Goal: Information Seeking & Learning: Learn about a topic

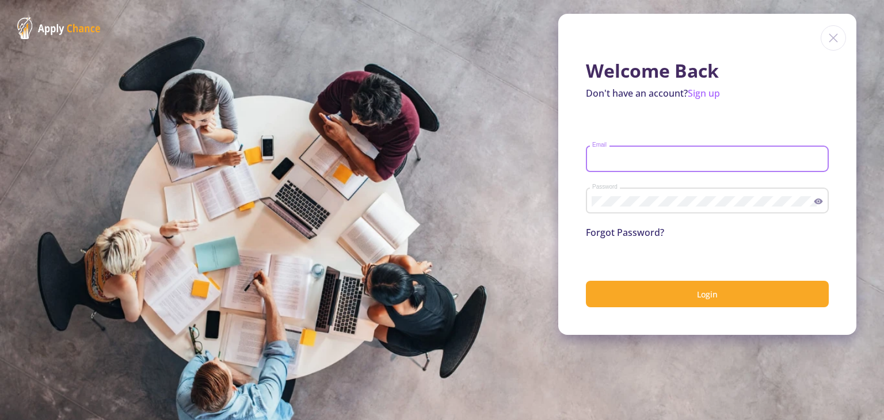
click at [654, 162] on input "Email" at bounding box center [709, 159] width 235 height 10
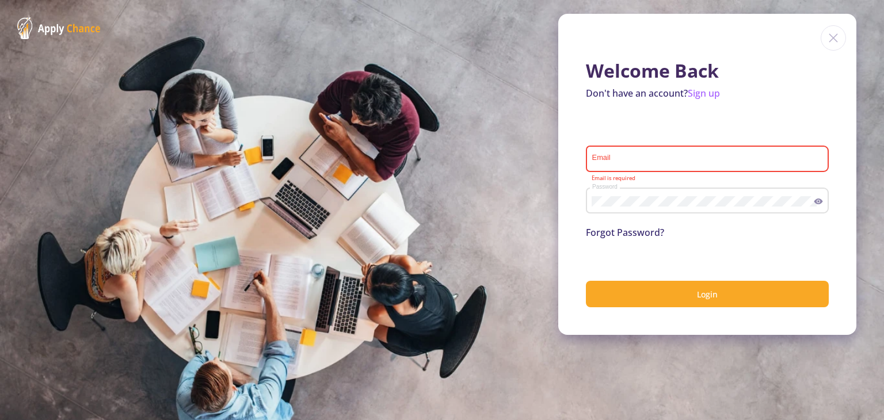
click at [814, 204] on icon at bounding box center [818, 201] width 9 height 9
click at [709, 163] on input "Email" at bounding box center [709, 159] width 235 height 10
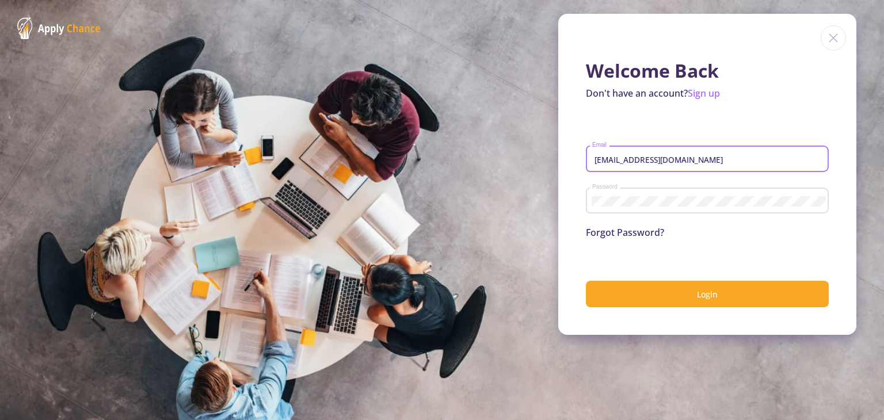
type input "maryam.moradi0504@gmail.com"
click at [586, 281] on button "Login" at bounding box center [707, 294] width 243 height 27
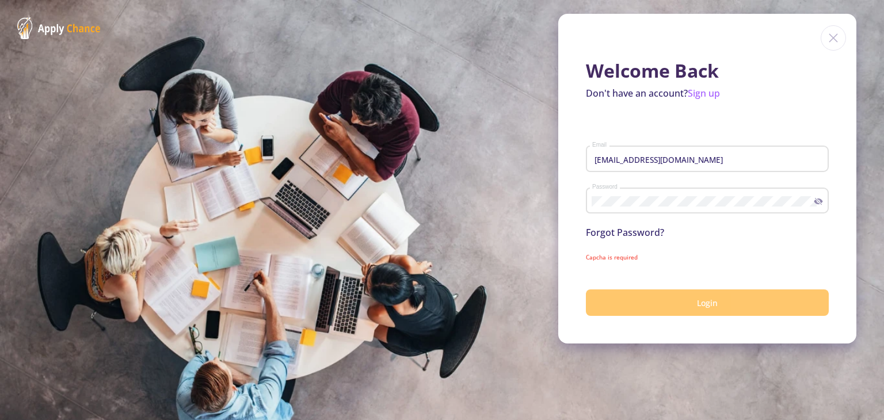
click at [704, 301] on span "Login" at bounding box center [707, 302] width 21 height 11
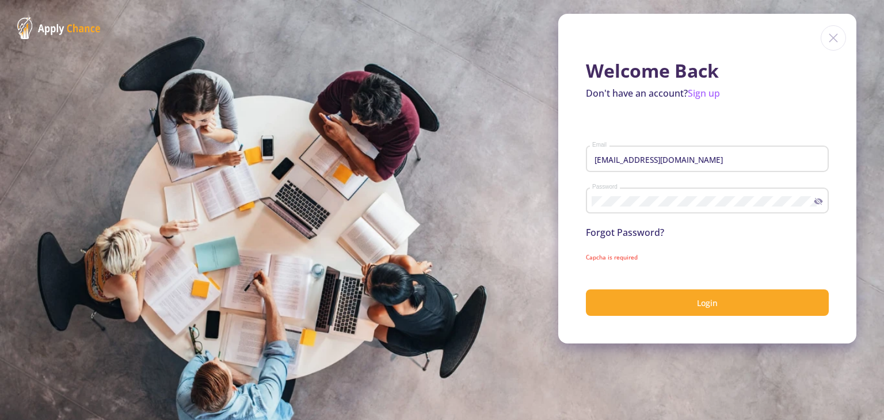
click at [447, 254] on section "Welcome Back Don't have an account? Sign up maryam.moradi0504@gmail.com Email P…" at bounding box center [442, 210] width 884 height 420
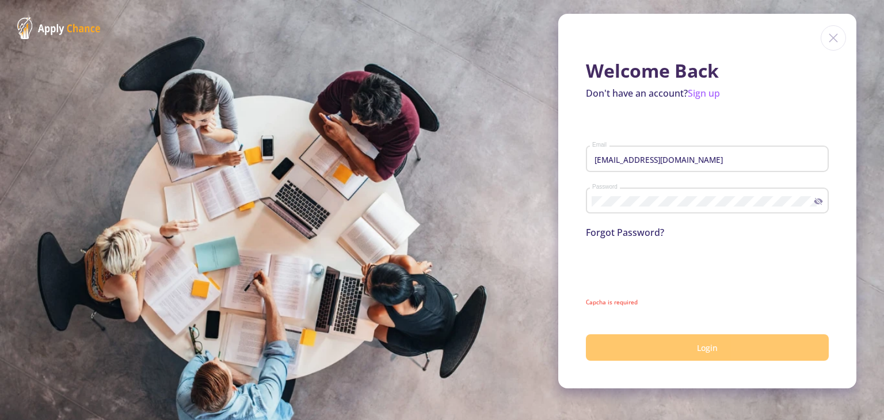
click at [679, 337] on button "Login" at bounding box center [707, 347] width 243 height 27
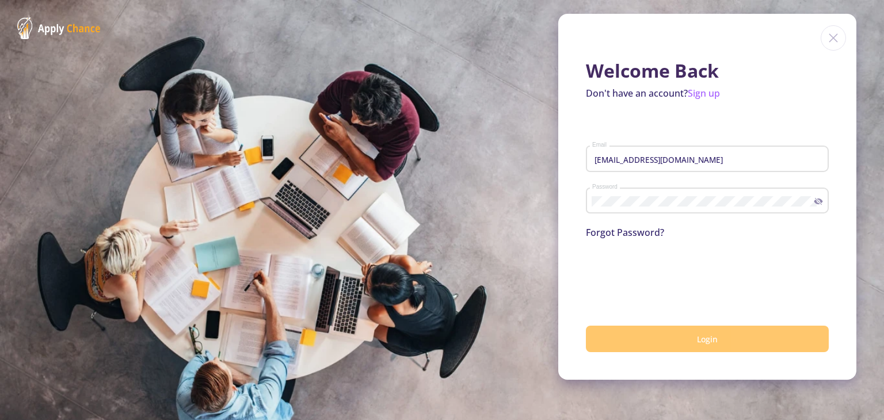
click at [700, 346] on button "Login" at bounding box center [707, 339] width 243 height 27
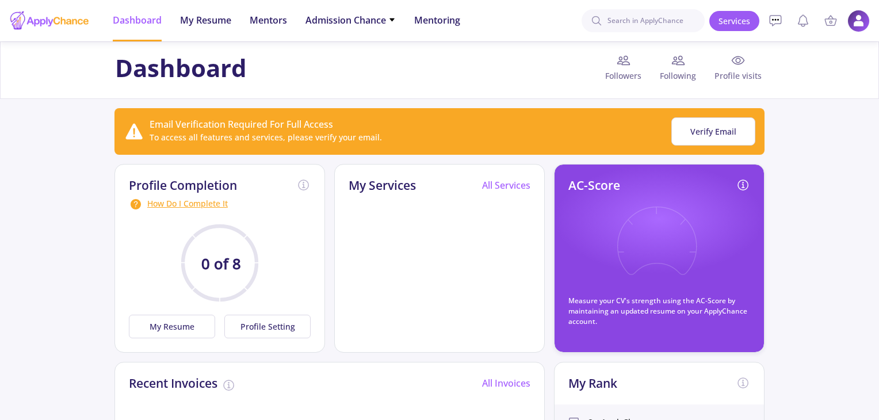
click at [859, 23] on img at bounding box center [859, 21] width 22 height 22
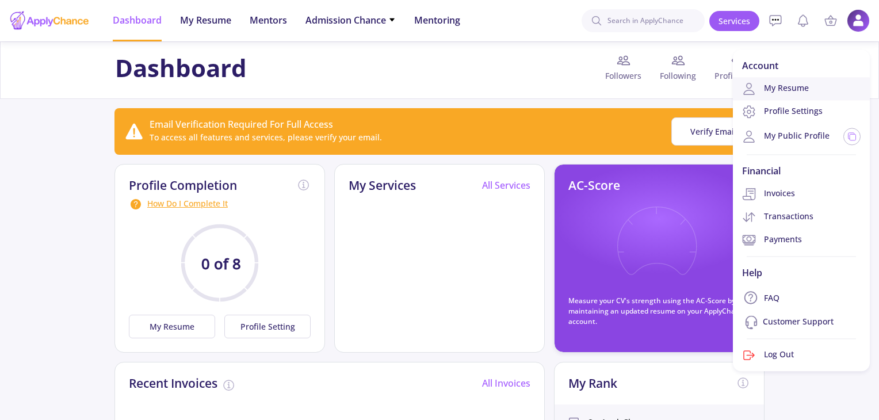
click at [771, 90] on link "My Resume" at bounding box center [801, 88] width 137 height 23
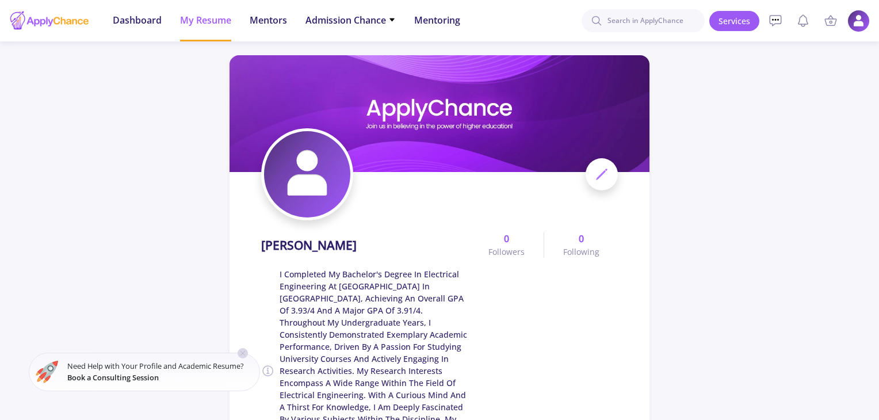
click at [865, 20] on img at bounding box center [859, 21] width 22 height 22
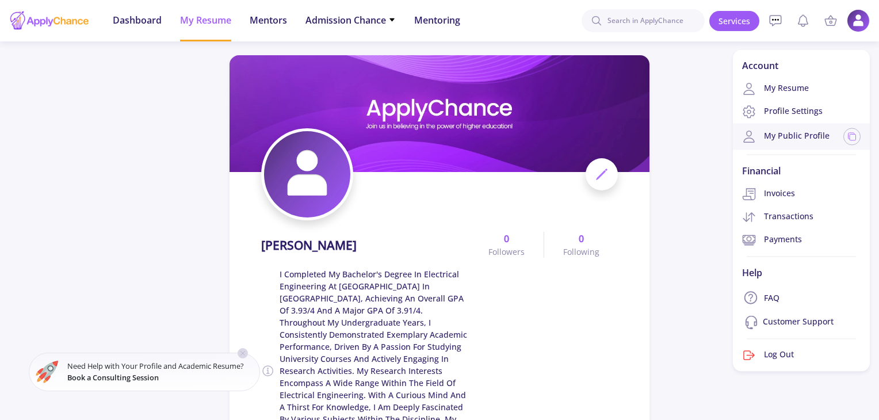
click at [756, 141] on icon at bounding box center [749, 136] width 14 height 14
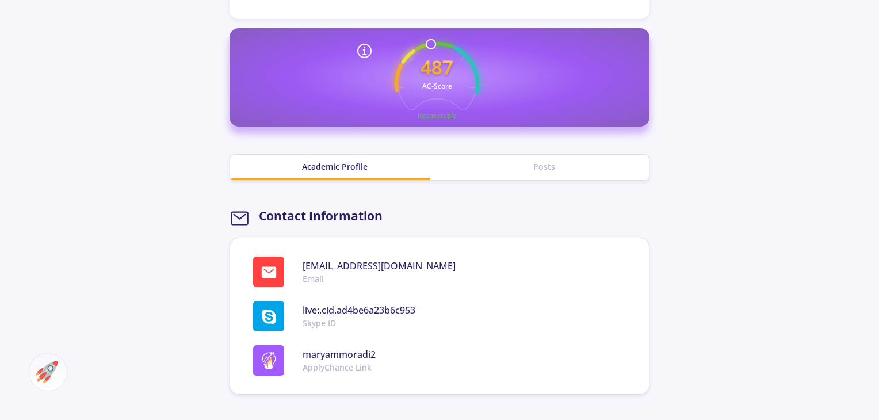
scroll to position [529, 0]
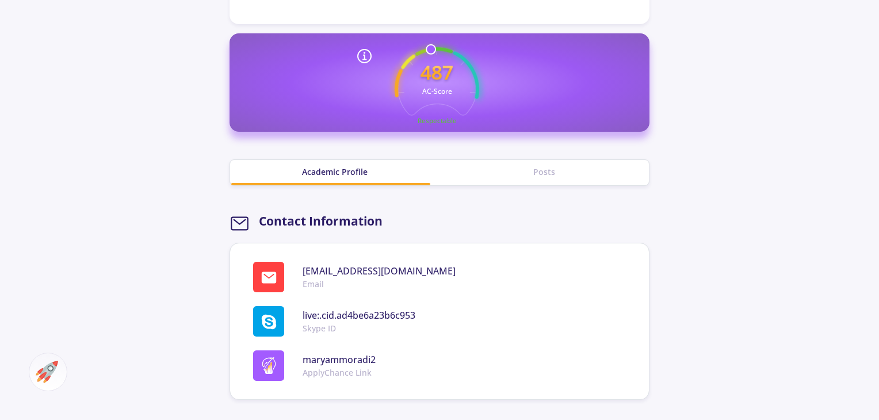
click at [326, 166] on div "Academic Profile" at bounding box center [334, 172] width 209 height 12
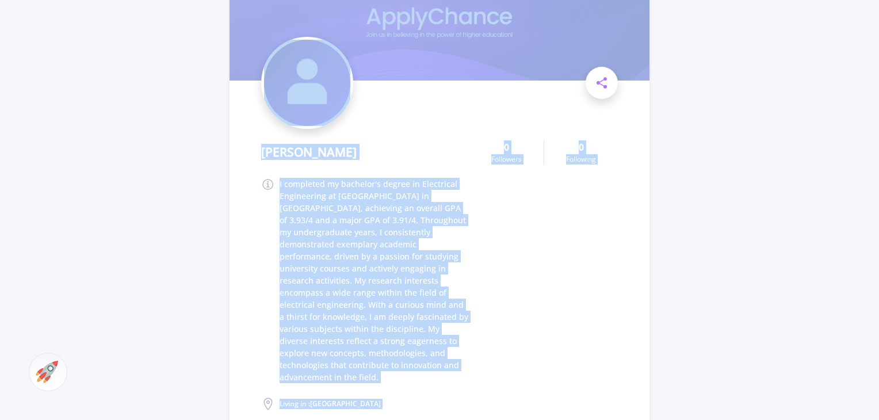
scroll to position [0, 0]
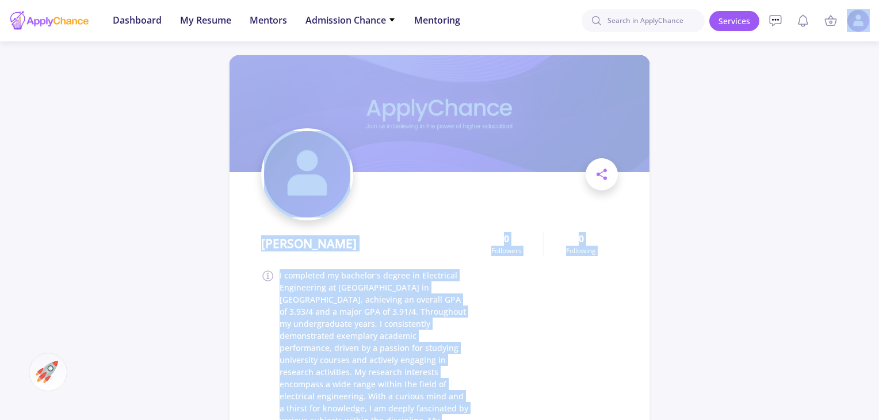
drag, startPoint x: 879, startPoint y: 111, endPoint x: 878, endPoint y: -34, distance: 145.0
click at [878, 0] on html "Dashboard My Resume Services Mentors Admission Chance With Minimum Requirements…" at bounding box center [439, 210] width 879 height 420
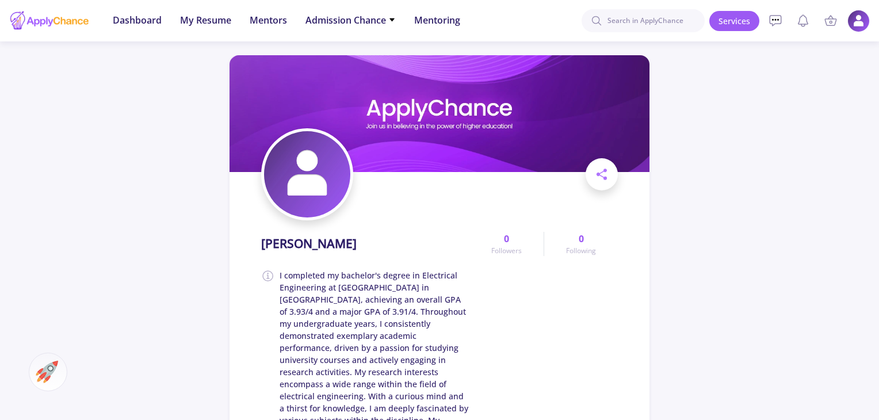
click at [857, 25] on img at bounding box center [859, 21] width 22 height 22
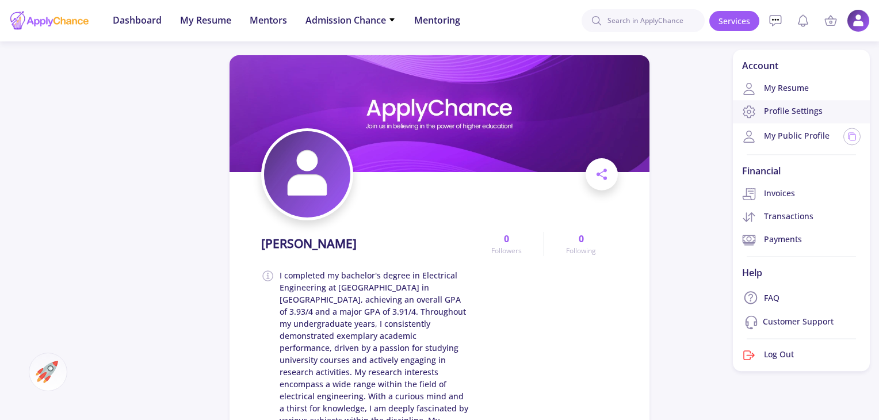
click at [761, 121] on link "Profile Settings" at bounding box center [801, 111] width 137 height 23
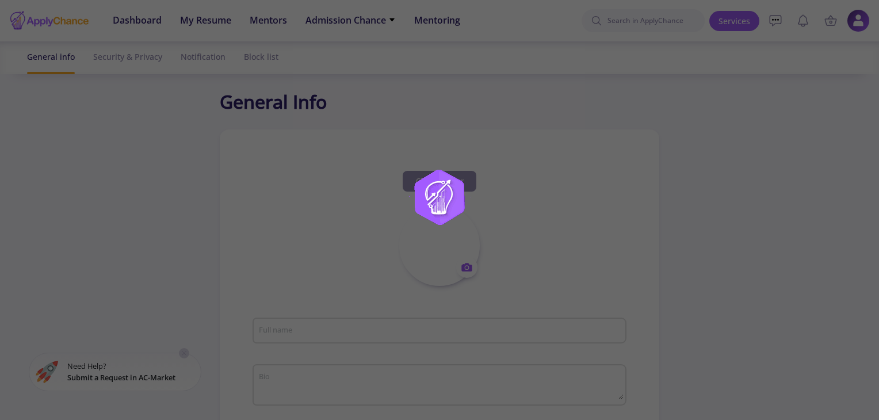
type input "maryam moradi"
type textarea "I completed my bachelor's degree in Electrical Engineering at Esfarayen Univers…"
type input "Iran"
type input "(UTC+03:30) Tehran"
type input "maryammoradi2"
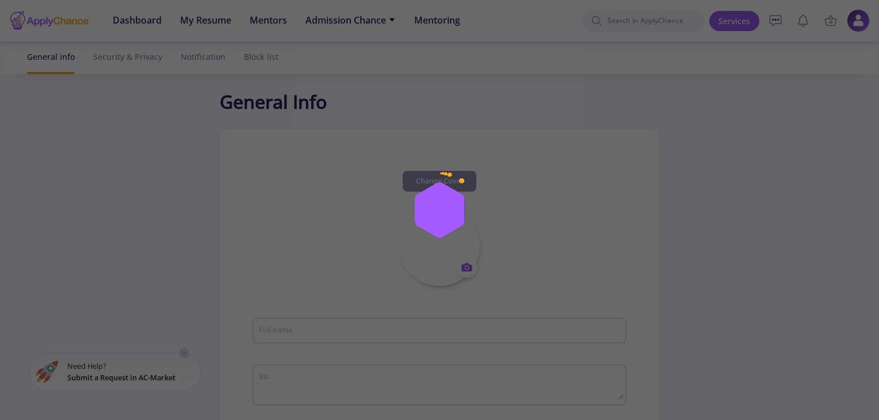
type input "maryam.moradi0504@gmail.com"
type input "live:.cid.ad4be6a23b6c953"
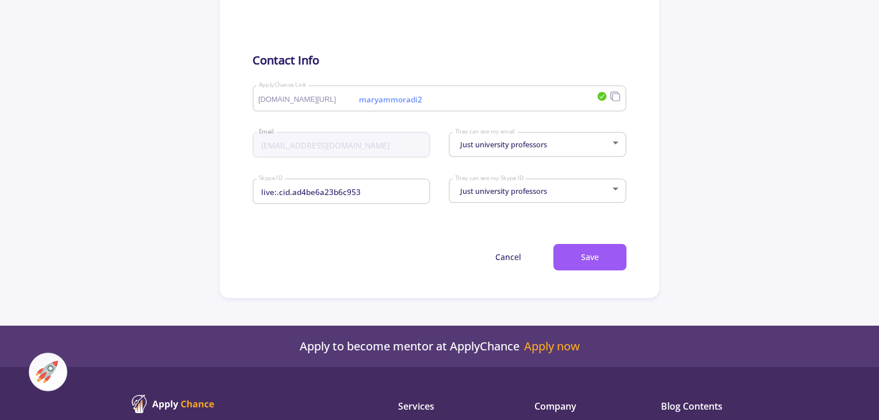
scroll to position [619, 0]
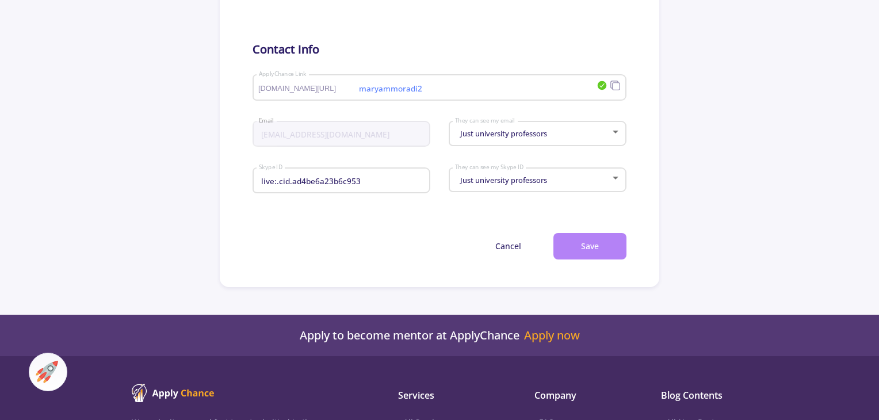
click at [600, 245] on button "Save" at bounding box center [590, 246] width 73 height 27
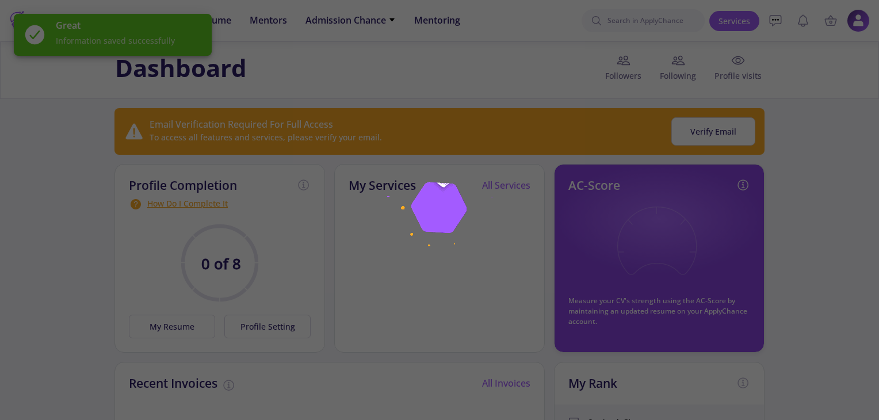
click at [147, 331] on div at bounding box center [439, 210] width 879 height 420
click at [161, 325] on div at bounding box center [439, 210] width 879 height 420
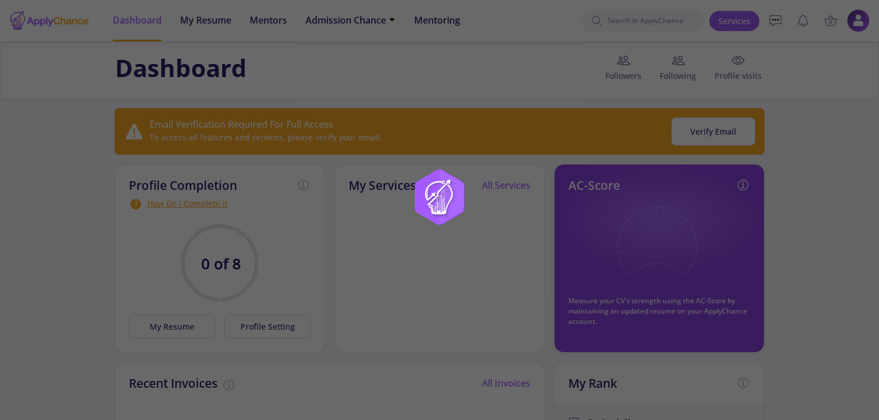
click at [161, 325] on div at bounding box center [439, 210] width 879 height 420
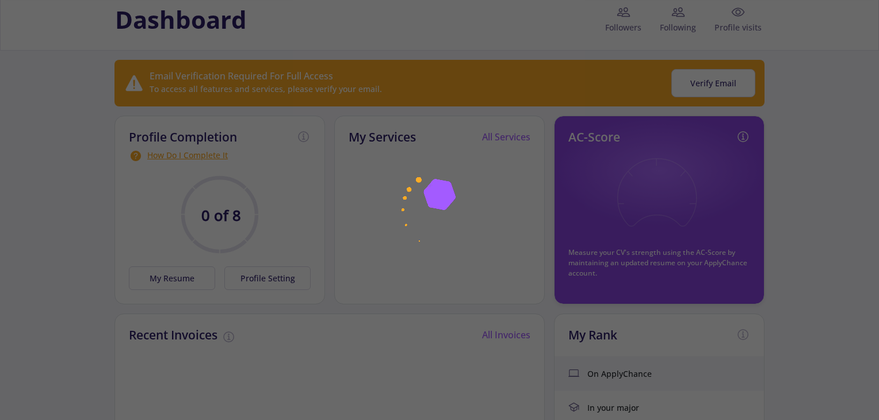
scroll to position [47, 0]
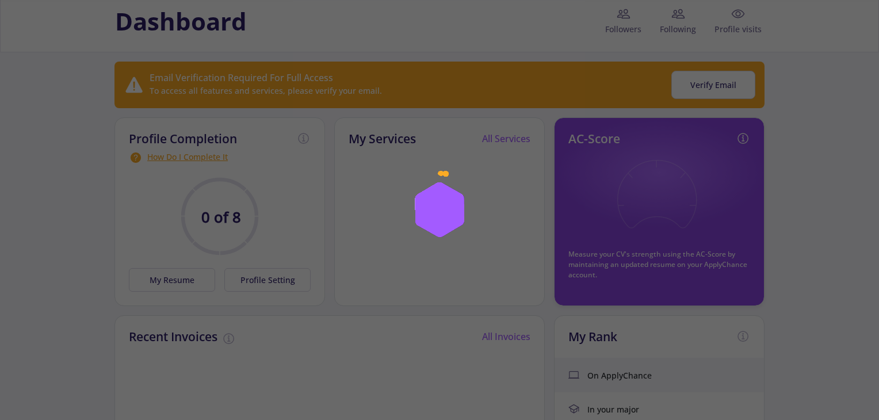
click at [841, 156] on div at bounding box center [439, 210] width 879 height 420
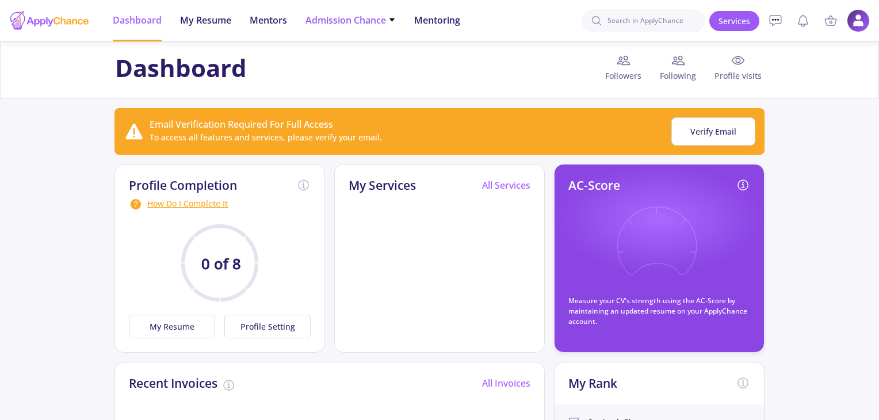
click at [365, 24] on span "Admission Chance" at bounding box center [351, 20] width 90 height 14
click at [364, 78] on link "Only My Chance of Admission" at bounding box center [374, 80] width 136 height 21
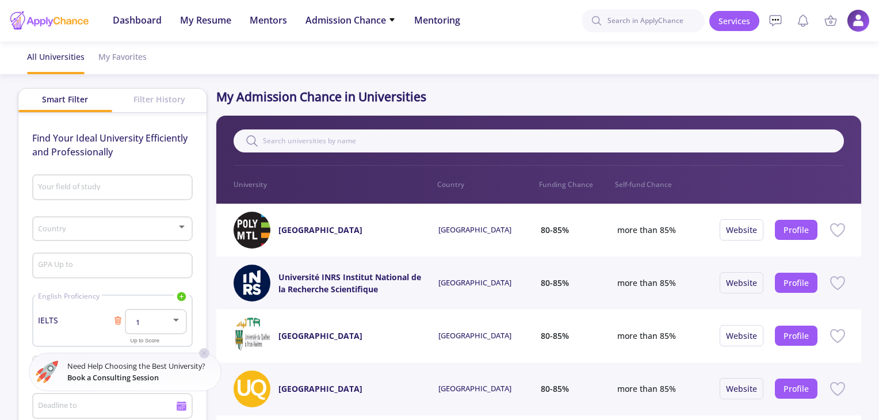
click at [41, 316] on span "IELTS" at bounding box center [75, 320] width 75 height 12
click at [51, 320] on span "IELTS" at bounding box center [75, 320] width 75 height 12
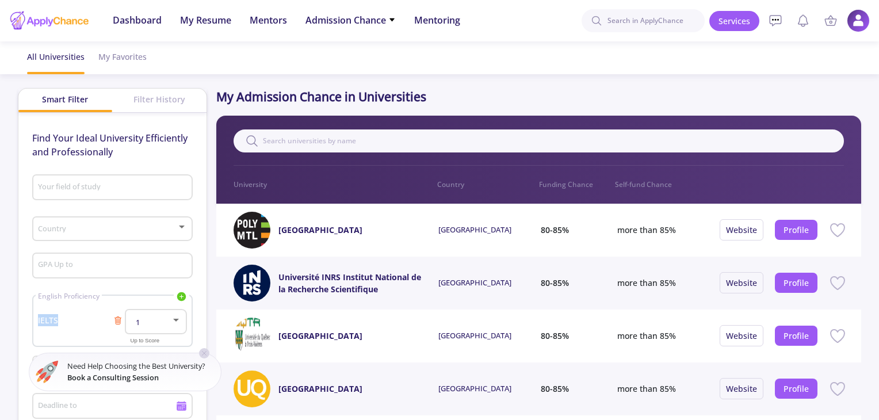
click at [51, 320] on span "IELTS" at bounding box center [75, 320] width 75 height 12
click at [150, 325] on div "1" at bounding box center [150, 322] width 41 height 9
click at [159, 230] on span "6" at bounding box center [156, 229] width 41 height 21
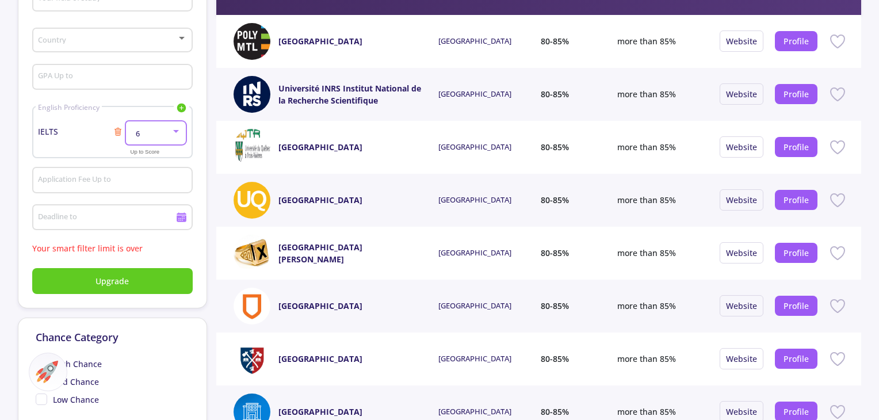
scroll to position [187, 0]
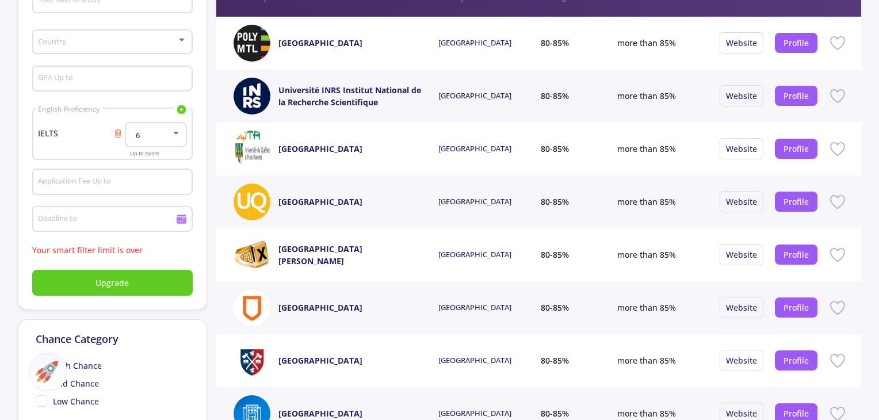
click at [44, 132] on span "IELTS" at bounding box center [75, 133] width 75 height 12
click at [116, 136] on icon at bounding box center [117, 133] width 9 height 9
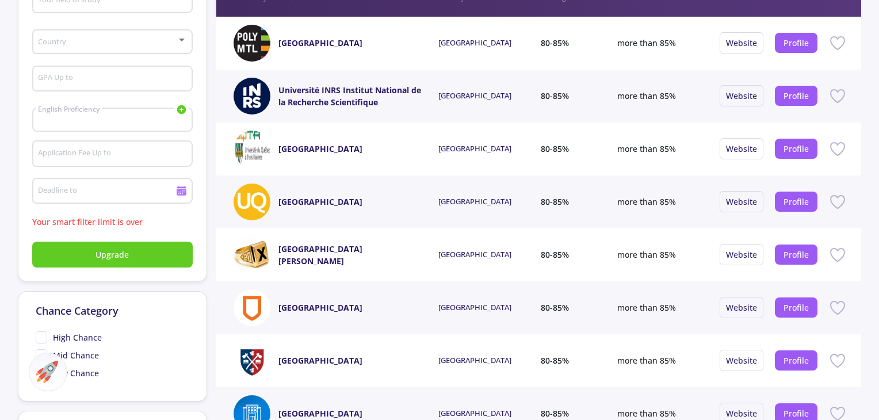
click at [184, 109] on icon at bounding box center [181, 109] width 9 height 9
click at [124, 142] on link "TOEFL" at bounding box center [124, 146] width 129 height 17
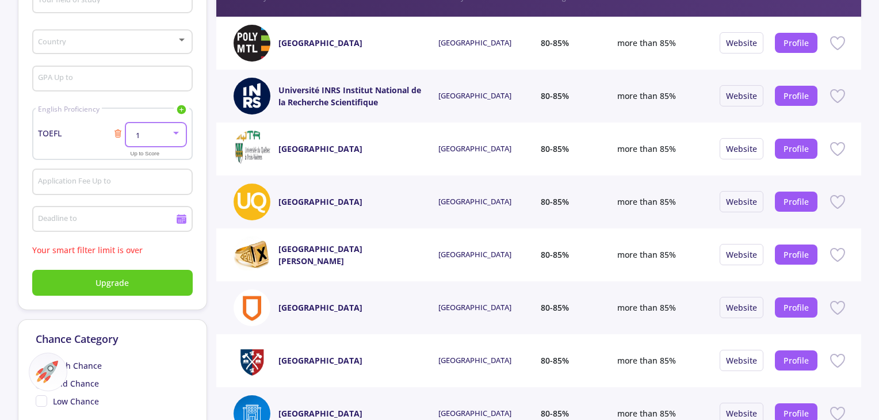
click at [144, 134] on div "1" at bounding box center [150, 135] width 41 height 9
click at [68, 157] on div at bounding box center [439, 210] width 879 height 420
click at [118, 136] on line at bounding box center [118, 134] width 0 height 4
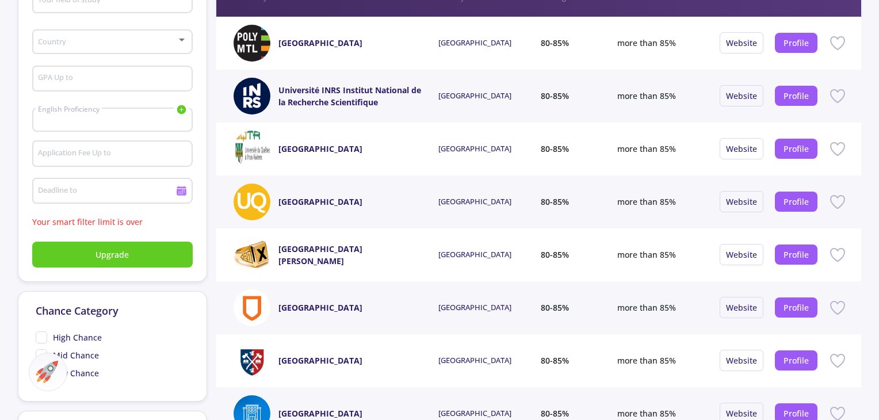
click at [177, 111] on icon at bounding box center [181, 109] width 9 height 9
click at [121, 131] on link "IELTS" at bounding box center [124, 129] width 129 height 17
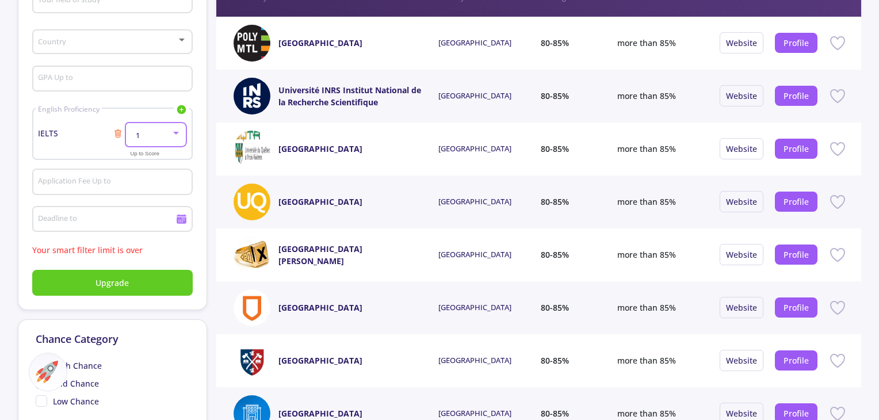
click at [178, 136] on div at bounding box center [176, 132] width 10 height 9
click at [154, 187] on span "7" at bounding box center [156, 187] width 41 height 21
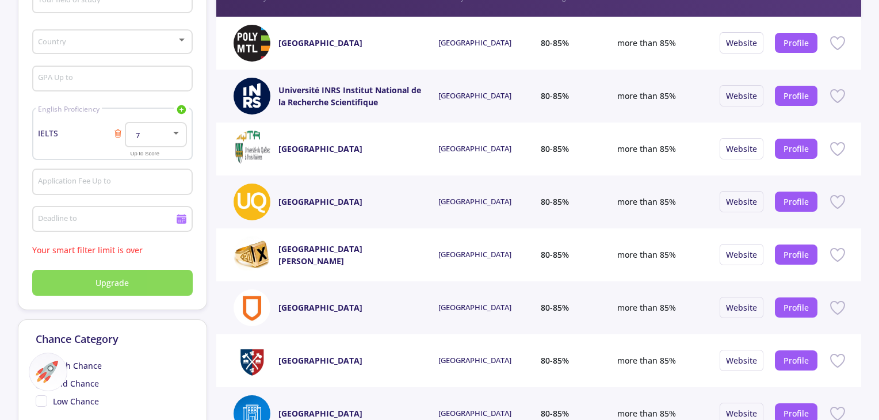
click at [83, 291] on button "Upgrade" at bounding box center [112, 283] width 161 height 26
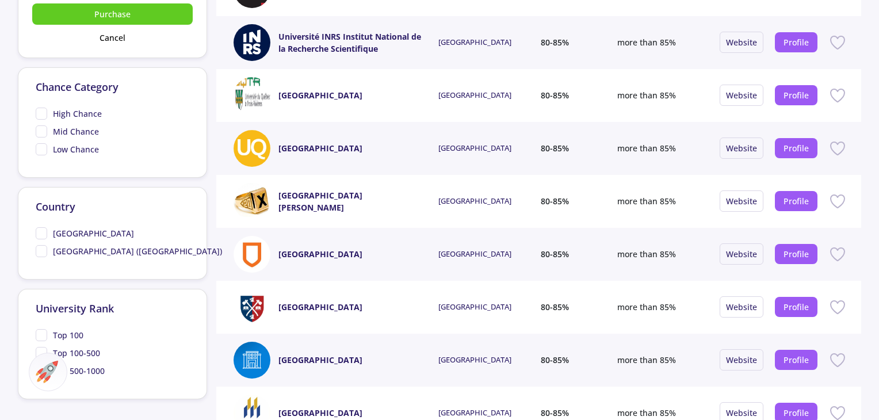
scroll to position [0, 0]
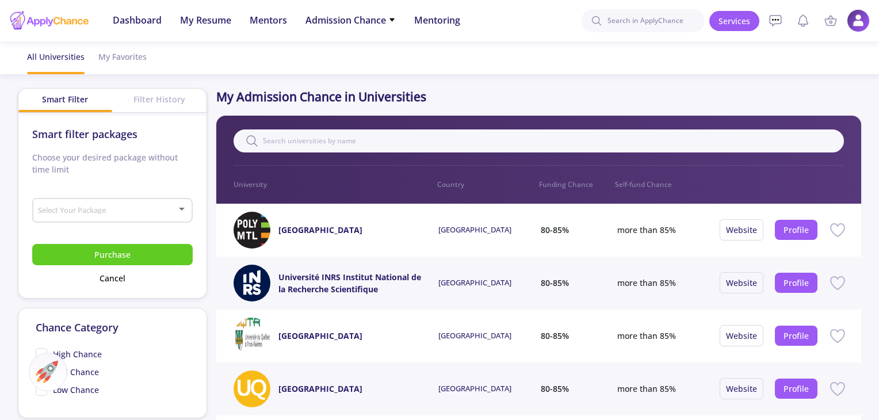
click at [146, 100] on div "Filter History" at bounding box center [159, 99] width 94 height 21
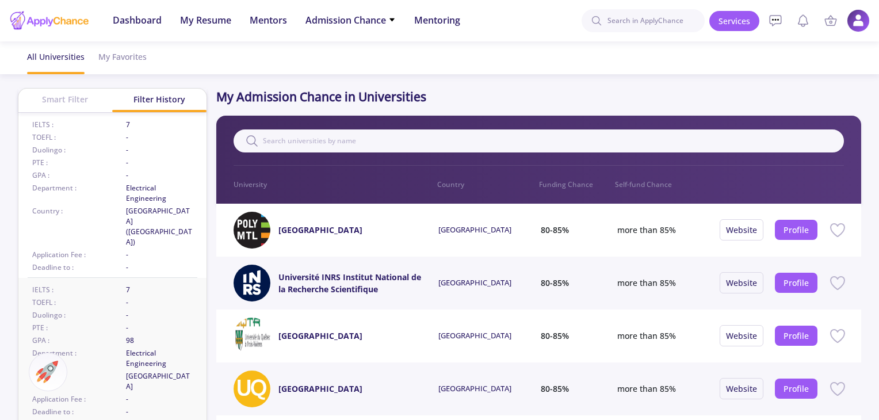
click at [127, 285] on span "7" at bounding box center [159, 290] width 67 height 10
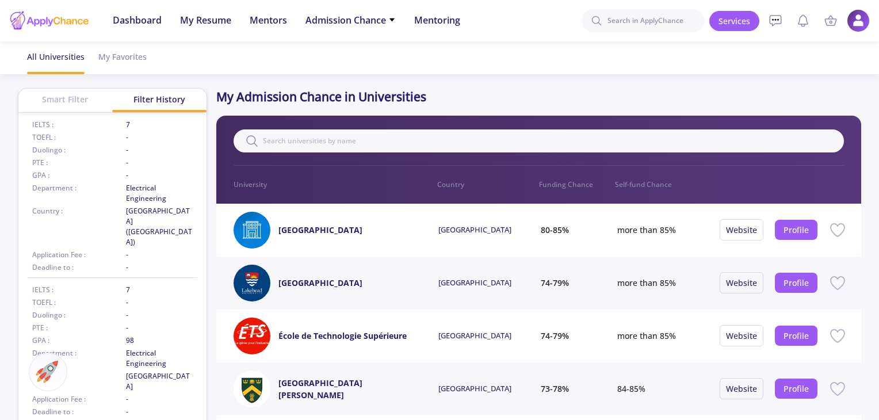
click at [46, 105] on div "Smart Filter" at bounding box center [65, 99] width 94 height 21
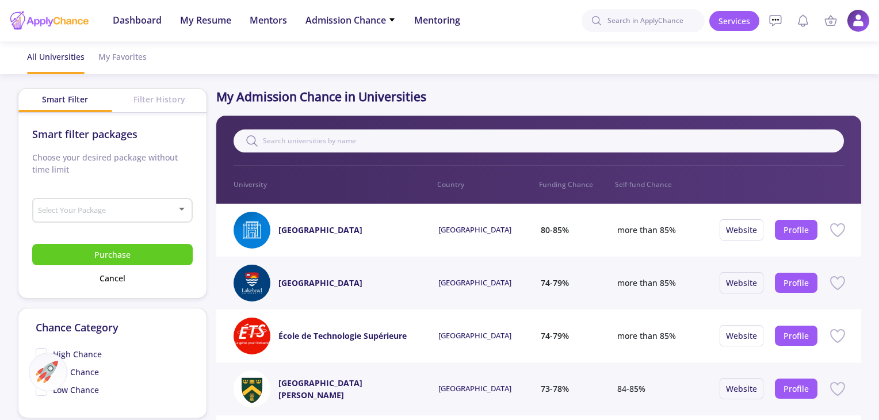
click at [96, 203] on div "Select Your Package" at bounding box center [112, 208] width 150 height 29
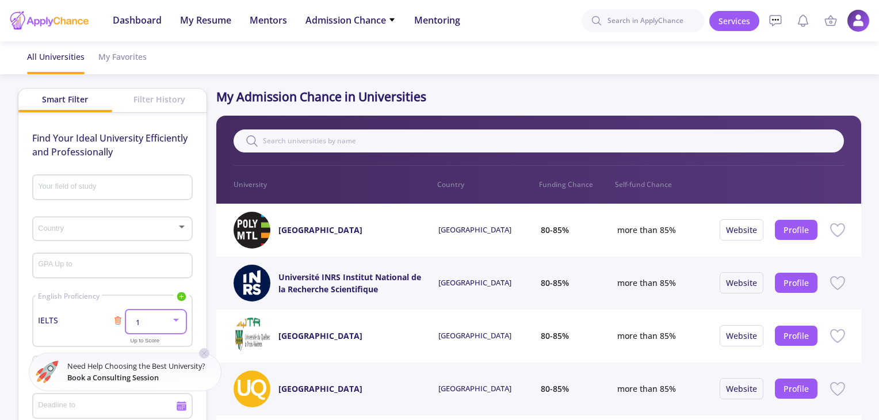
click at [180, 319] on div at bounding box center [176, 319] width 10 height 9
click at [145, 273] on span "6" at bounding box center [156, 275] width 41 height 21
click at [83, 266] on input "GPA Up to" at bounding box center [113, 266] width 152 height 10
type input "3.8"
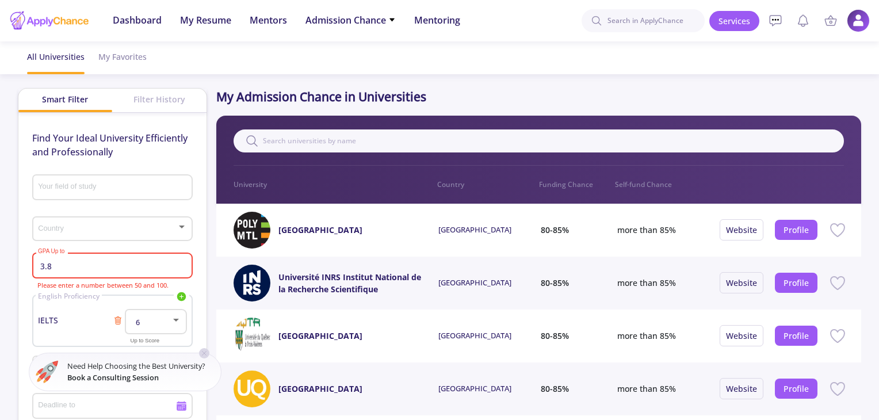
click at [124, 224] on div "Country" at bounding box center [112, 226] width 150 height 29
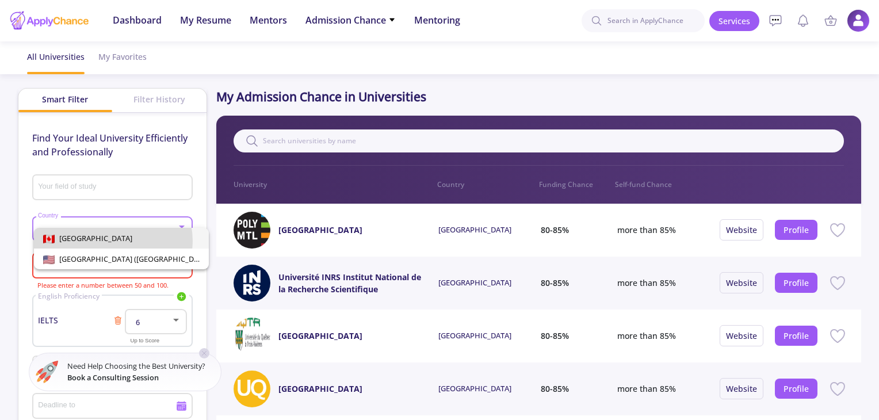
click at [112, 241] on span "[GEOGRAPHIC_DATA]" at bounding box center [121, 238] width 157 height 21
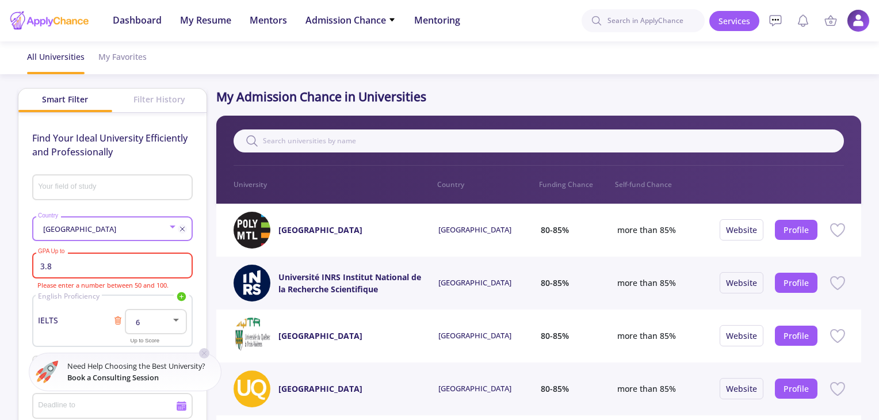
click at [151, 181] on div "Your field of study" at bounding box center [112, 185] width 150 height 30
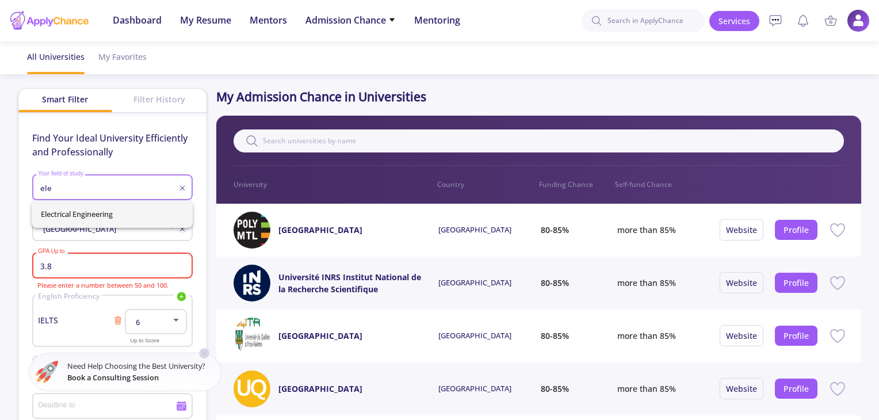
type input "ele"
click at [151, 213] on div "Electrical Engineering" at bounding box center [112, 214] width 161 height 28
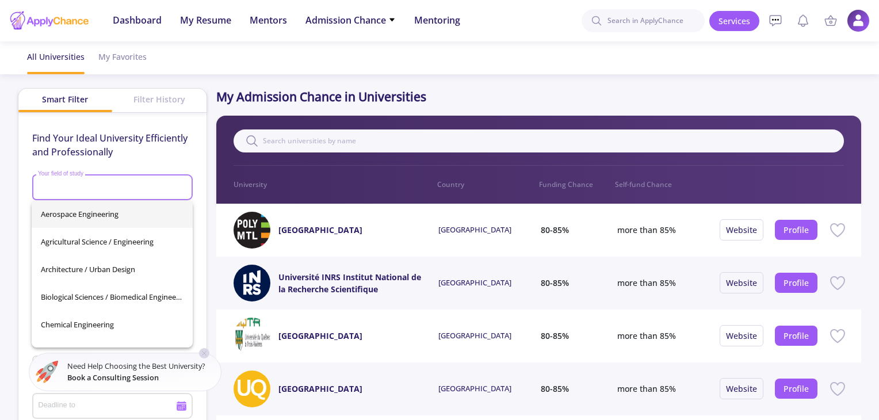
click at [138, 185] on input "Your field of study" at bounding box center [113, 188] width 152 height 10
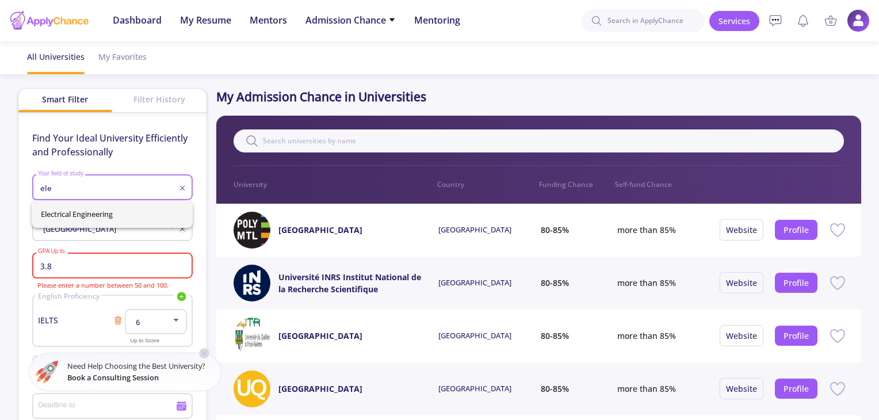
type input "ele"
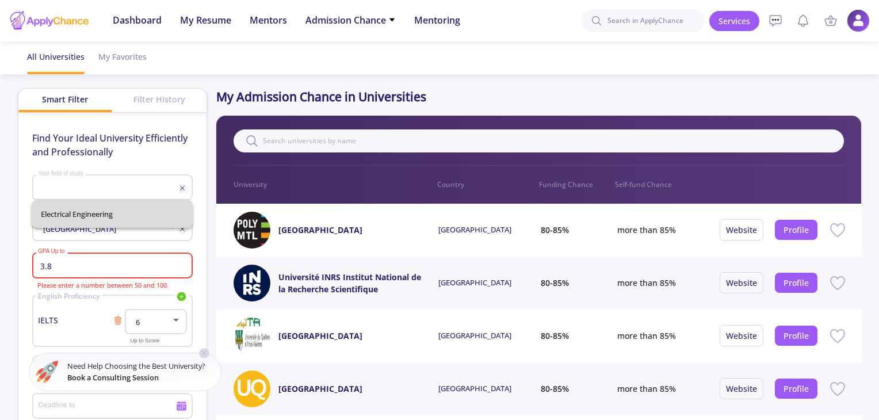
click at [63, 216] on div "Electrical Engineering" at bounding box center [112, 214] width 161 height 28
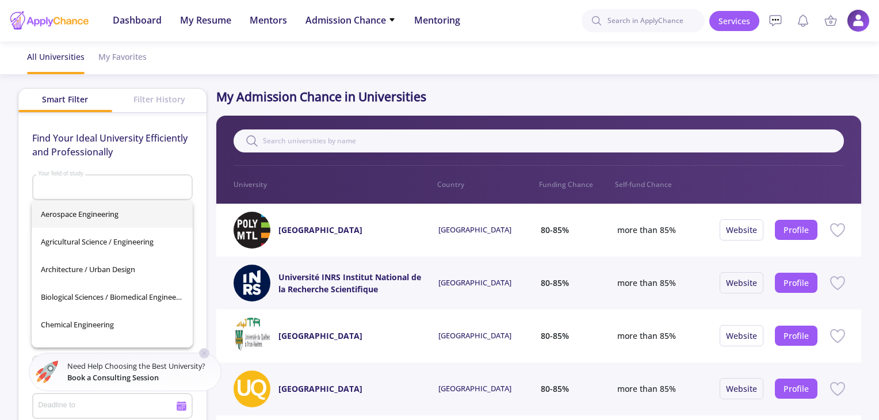
click at [54, 185] on input "Your field of study" at bounding box center [113, 188] width 152 height 10
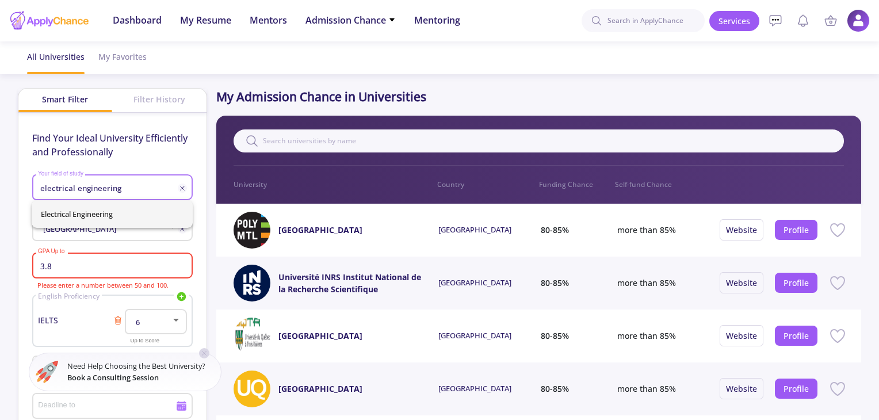
type input "electrical engineering"
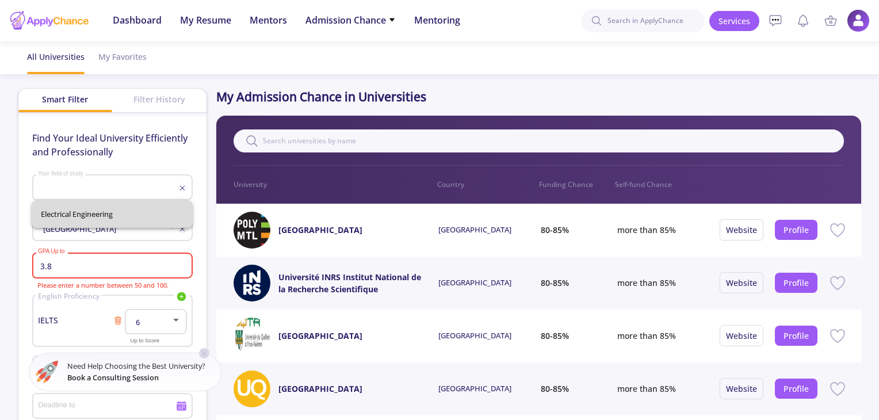
click at [76, 212] on div "Electrical Engineering" at bounding box center [112, 214] width 161 height 28
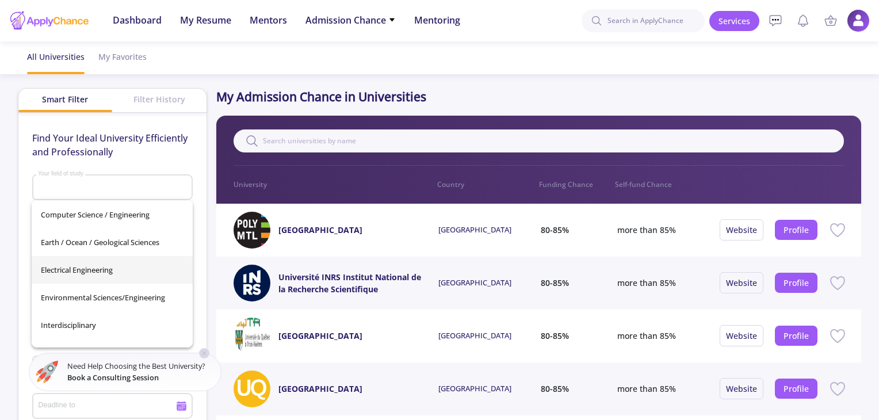
scroll to position [203, 0]
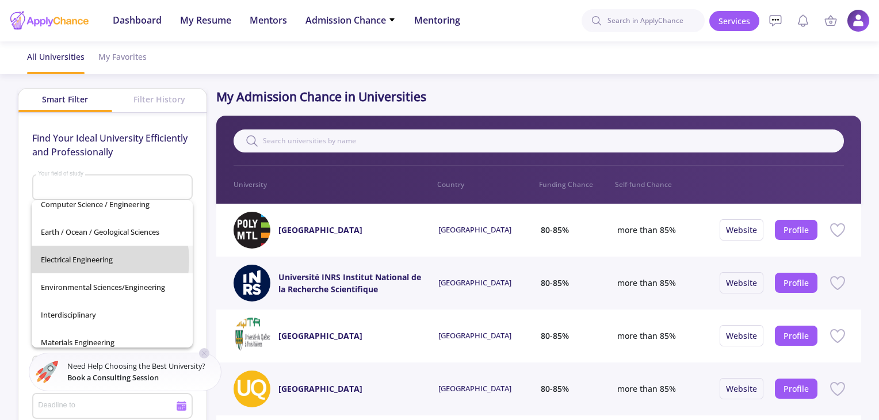
click at [97, 260] on span "Electrical Engineering" at bounding box center [112, 260] width 143 height 28
type input "Electrical Engineering"
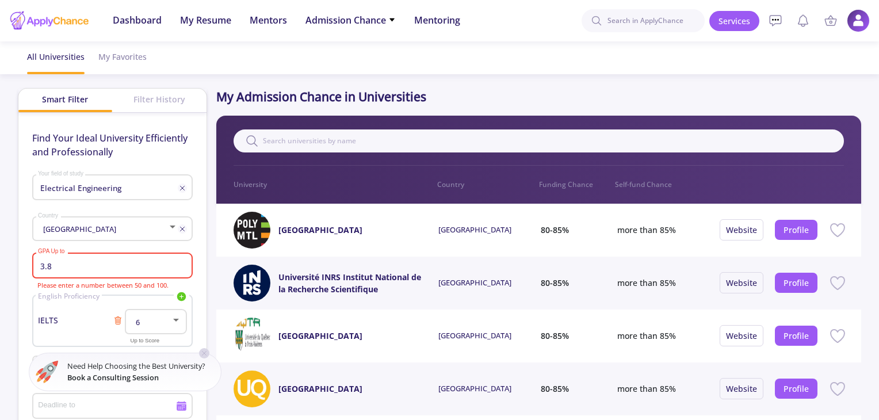
click at [81, 272] on div "3.8 GPA Up to" at bounding box center [112, 264] width 150 height 30
drag, startPoint x: 86, startPoint y: 271, endPoint x: 37, endPoint y: 269, distance: 49.0
click at [37, 269] on input "3.8" at bounding box center [113, 266] width 152 height 10
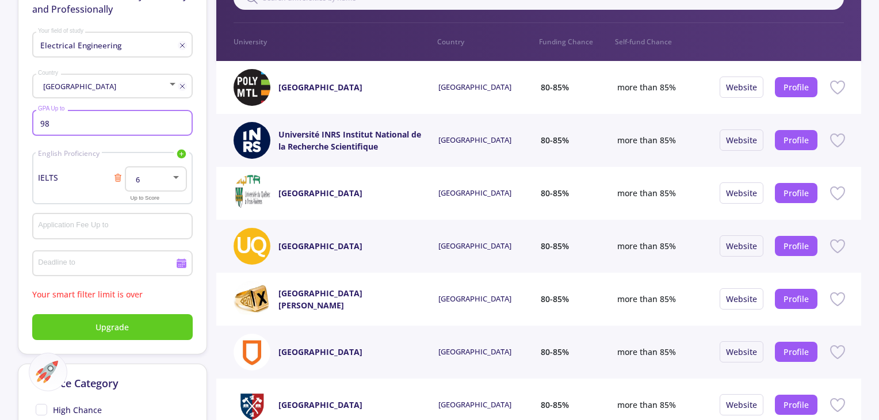
scroll to position [176, 0]
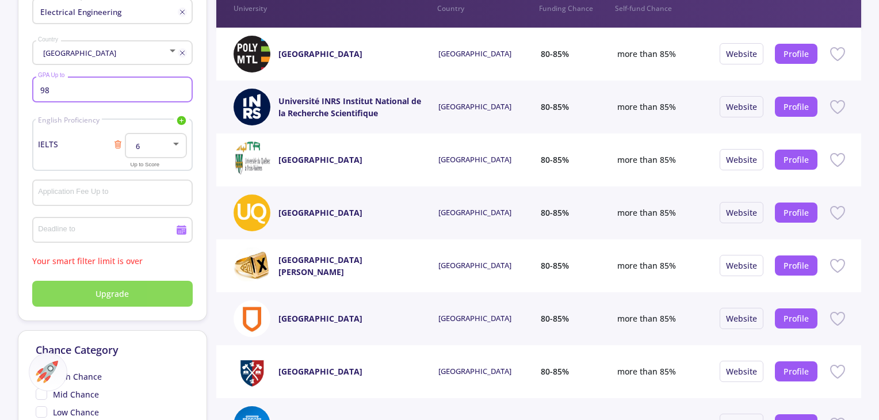
type input "98"
click at [96, 281] on button "Upgrade" at bounding box center [112, 294] width 161 height 26
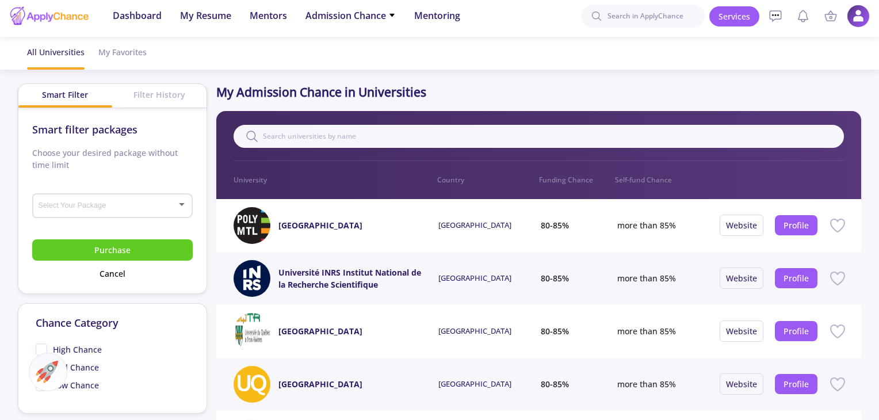
scroll to position [0, 0]
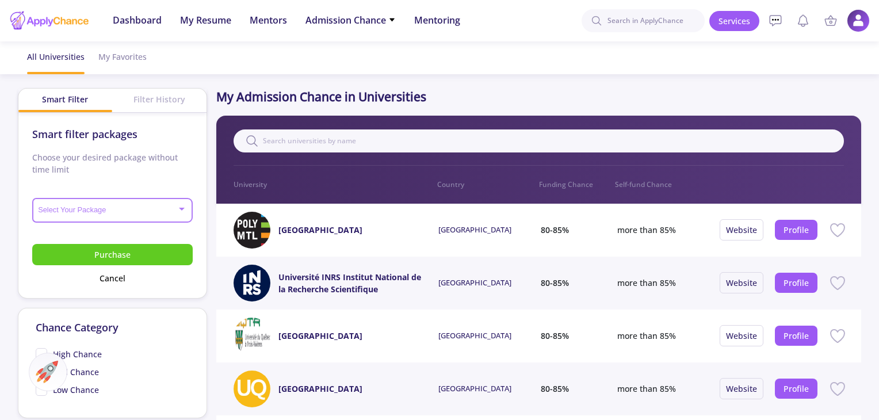
click at [181, 212] on div at bounding box center [182, 208] width 10 height 9
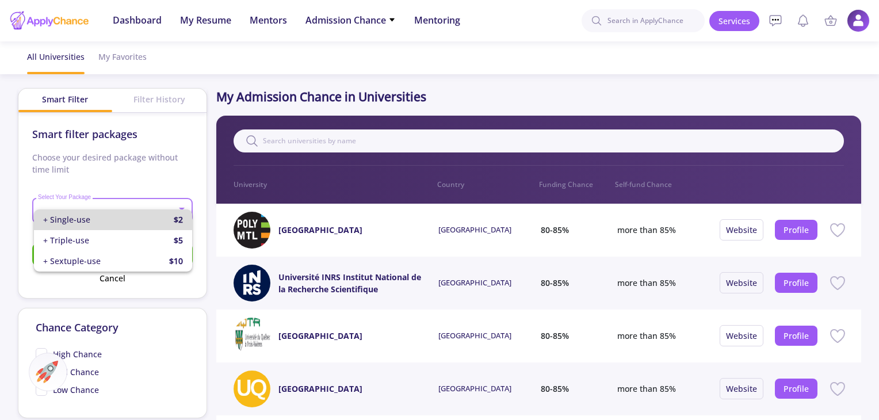
click at [181, 212] on b "$2" at bounding box center [178, 219] width 9 height 21
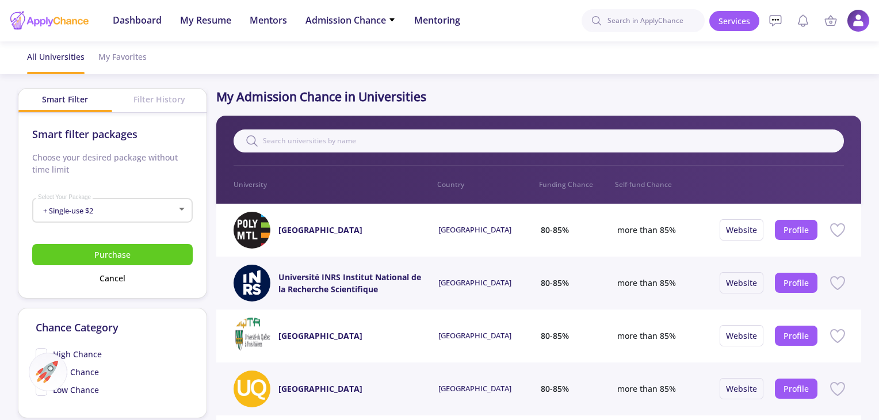
click at [189, 205] on div "+ Single-use $2 Select Your Package" at bounding box center [112, 208] width 161 height 29
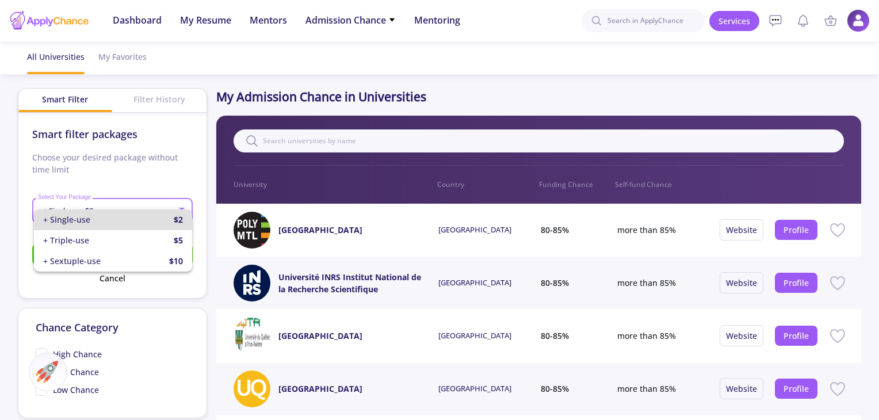
click at [157, 169] on div at bounding box center [439, 210] width 879 height 420
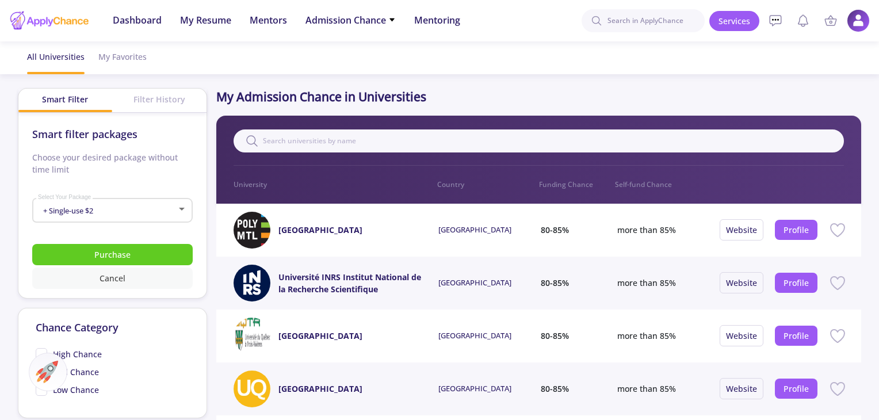
click at [113, 277] on button "Cancel" at bounding box center [112, 278] width 161 height 21
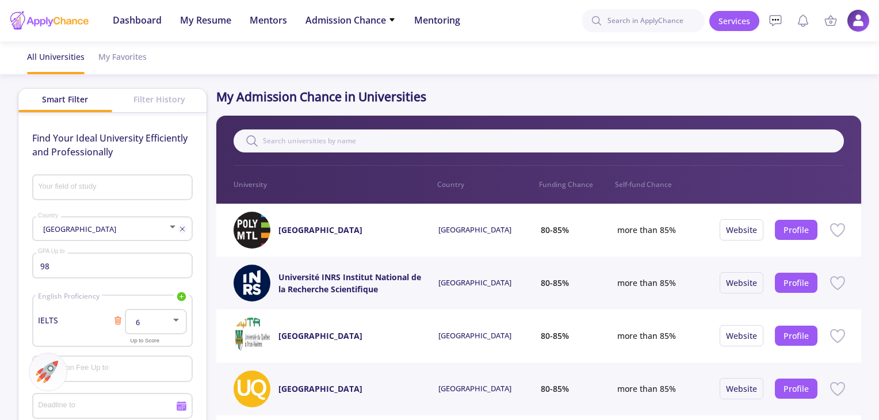
type input "Electrical Engineering"
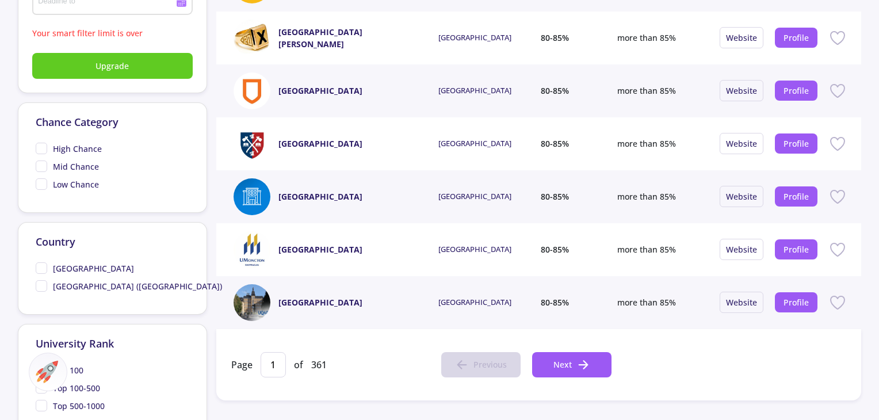
scroll to position [407, 0]
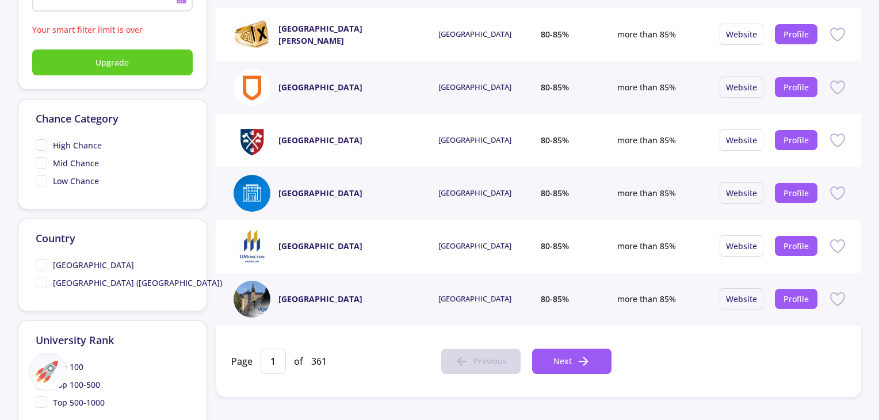
click at [38, 139] on span "High Chance" at bounding box center [69, 145] width 66 height 12
click at [38, 139] on input "High Chance" at bounding box center [39, 142] width 7 height 7
checkbox input "true"
click at [39, 264] on span "[GEOGRAPHIC_DATA]" at bounding box center [85, 265] width 98 height 12
click at [39, 264] on input "[GEOGRAPHIC_DATA]" at bounding box center [39, 262] width 7 height 7
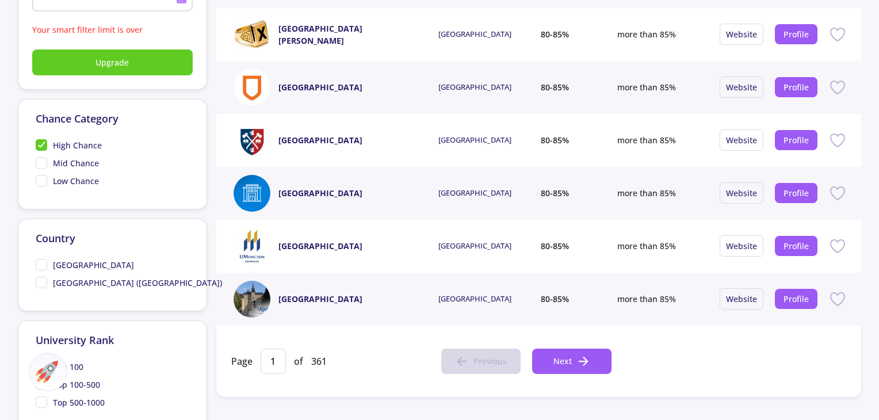
checkbox input "true"
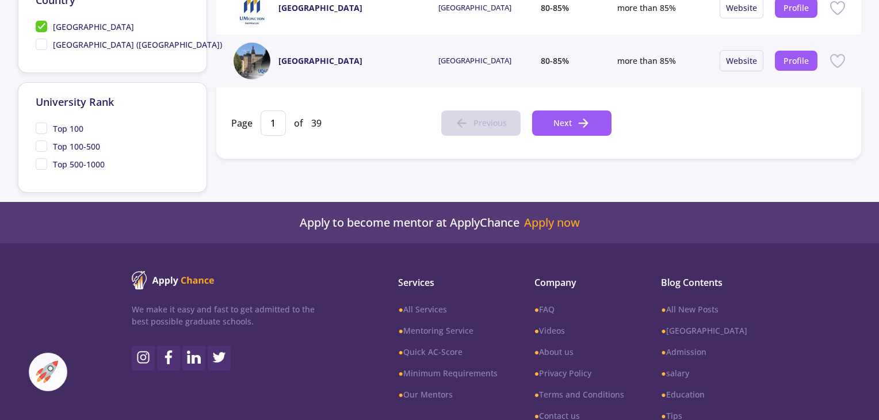
scroll to position [642, 0]
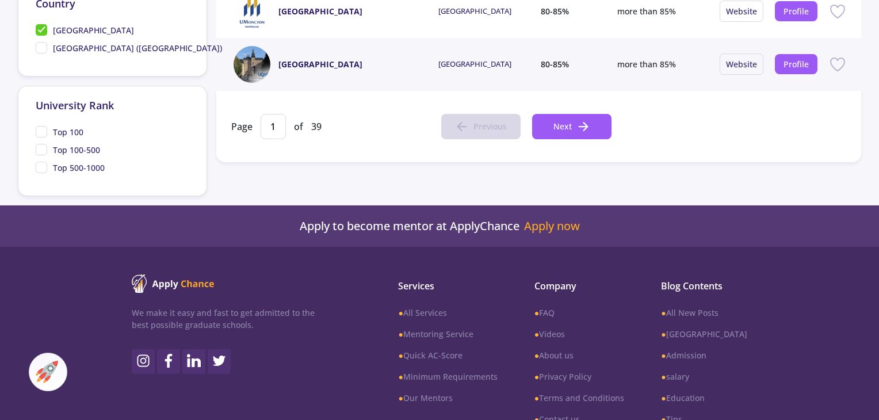
click at [40, 166] on span "Top 500-1000" at bounding box center [70, 168] width 69 height 12
click at [40, 166] on input "Top 500-1000" at bounding box center [39, 165] width 7 height 7
checkbox input "true"
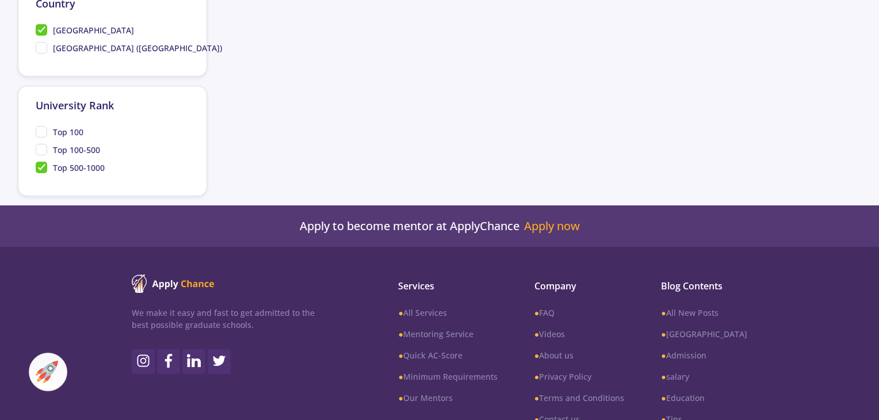
click at [41, 145] on span "Top 100-500" at bounding box center [68, 150] width 64 height 12
click at [41, 145] on input "Top 100-500" at bounding box center [39, 147] width 7 height 7
checkbox input "true"
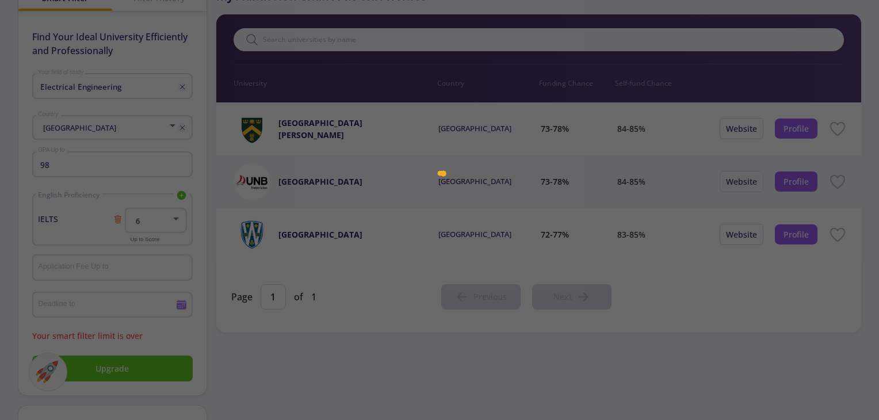
scroll to position [102, 0]
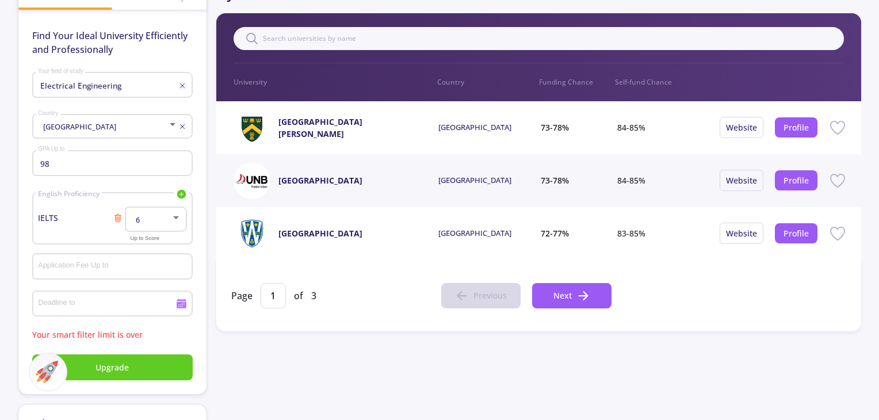
click at [289, 127] on link "University of Regina" at bounding box center [352, 128] width 146 height 24
click at [344, 186] on div "University of New Brunswick" at bounding box center [328, 180] width 98 height 37
click at [341, 180] on link "University of New Brunswick" at bounding box center [321, 180] width 84 height 12
click at [285, 233] on link "University of Windsor" at bounding box center [321, 233] width 84 height 12
click at [593, 297] on button "Next" at bounding box center [571, 295] width 79 height 25
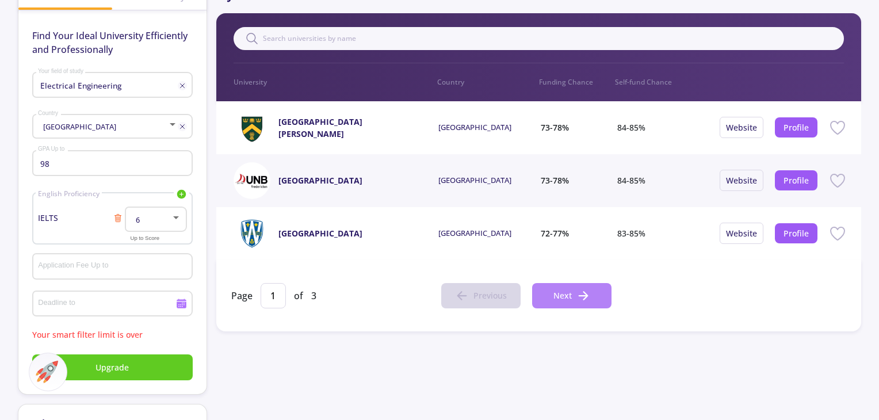
type input "2"
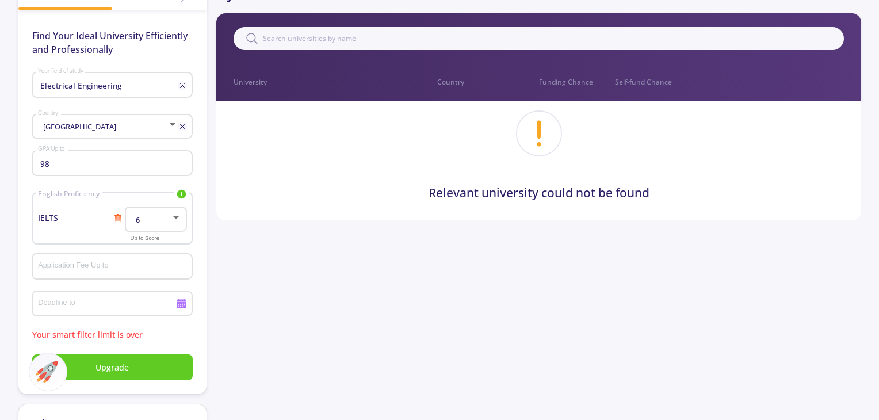
click at [340, 147] on div "Relevant university could not be found" at bounding box center [538, 161] width 645 height 120
click at [542, 79] on p "Funding Chance" at bounding box center [577, 82] width 77 height 10
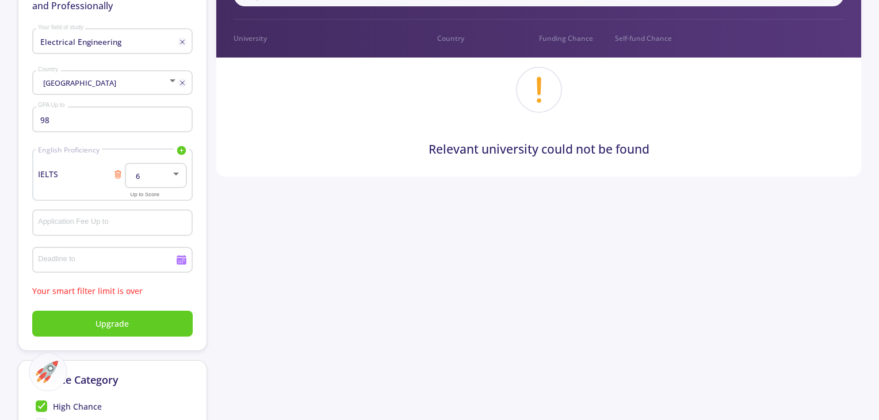
scroll to position [144, 0]
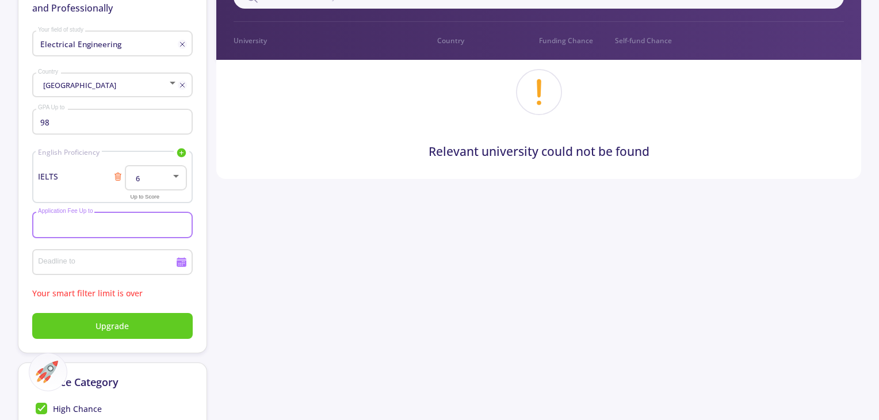
click at [62, 226] on input "Application Fee Up to" at bounding box center [113, 225] width 152 height 10
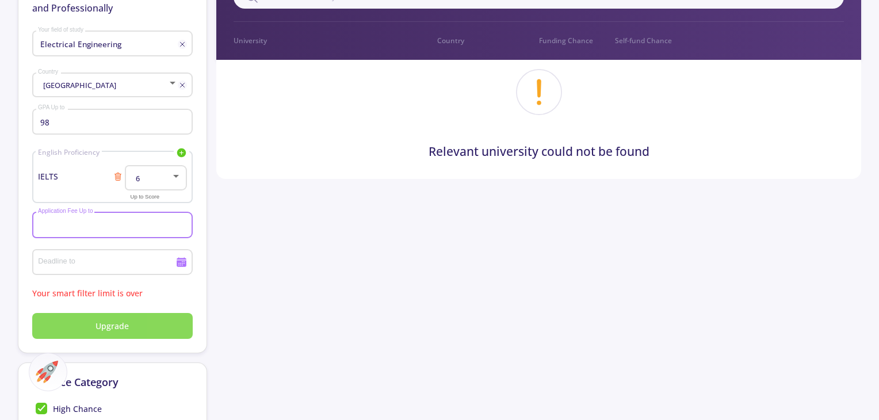
click at [66, 321] on button "Upgrade" at bounding box center [112, 326] width 161 height 26
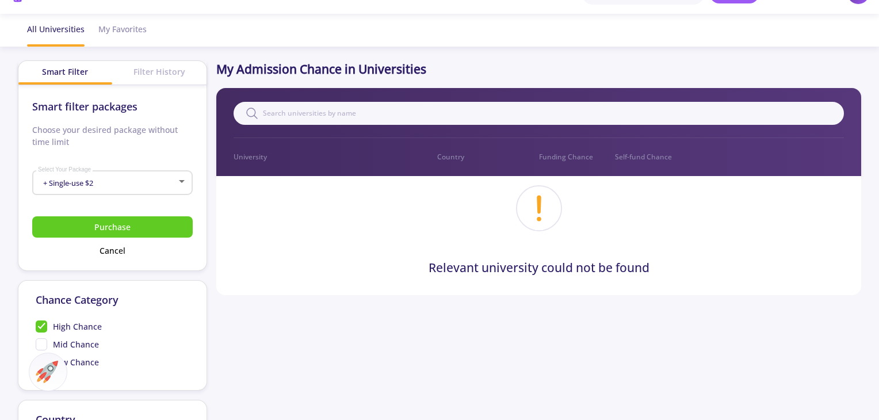
scroll to position [0, 0]
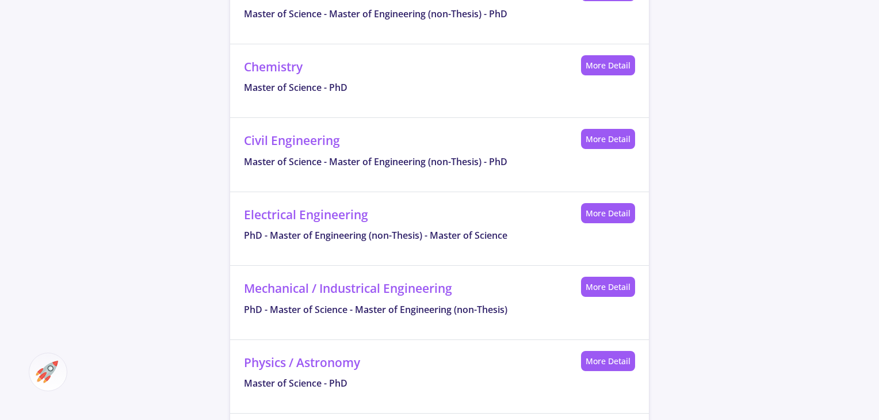
scroll to position [716, 0]
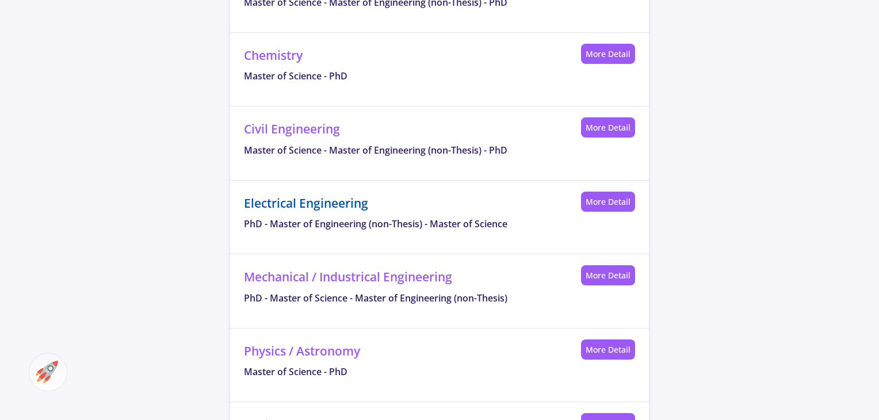
click at [325, 201] on link "Electrical Engineering" at bounding box center [306, 203] width 124 height 16
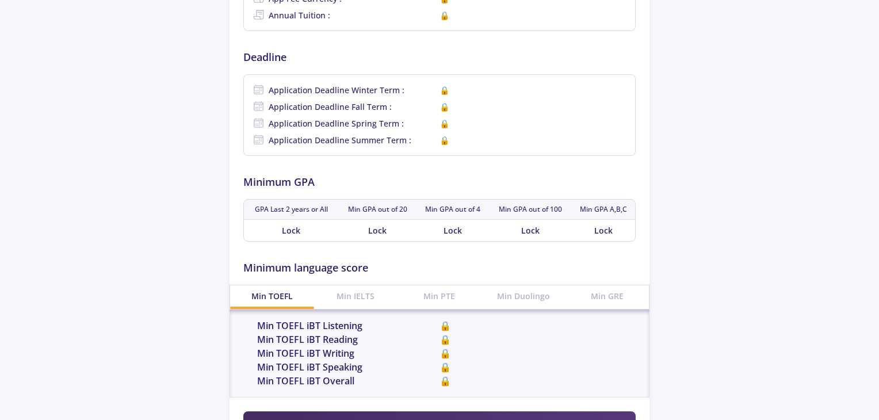
scroll to position [412, 0]
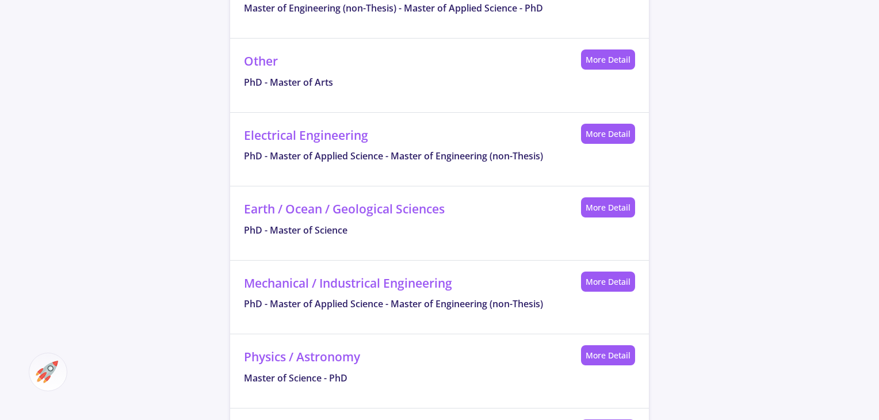
scroll to position [755, 0]
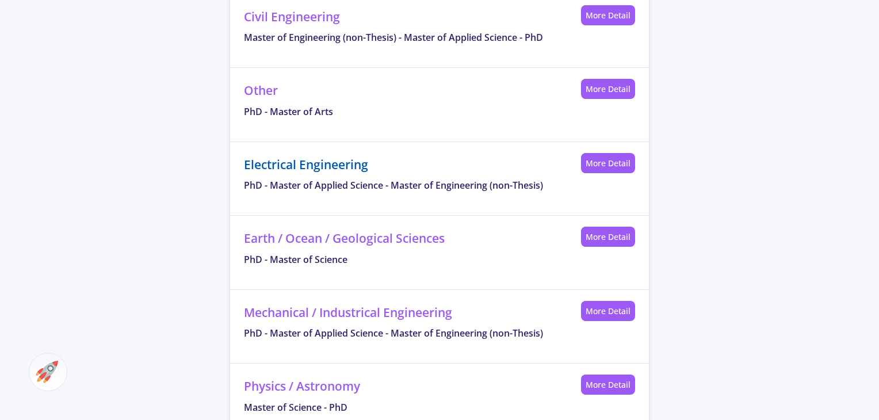
click at [272, 165] on link "Electrical Engineering" at bounding box center [306, 165] width 124 height 16
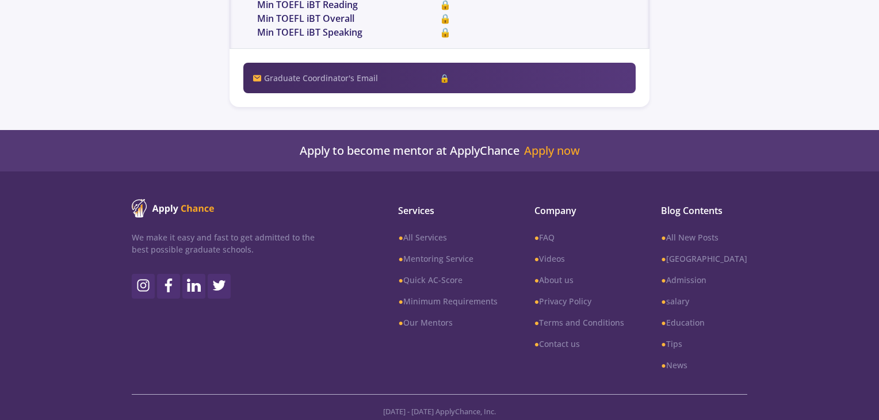
scroll to position [387, 0]
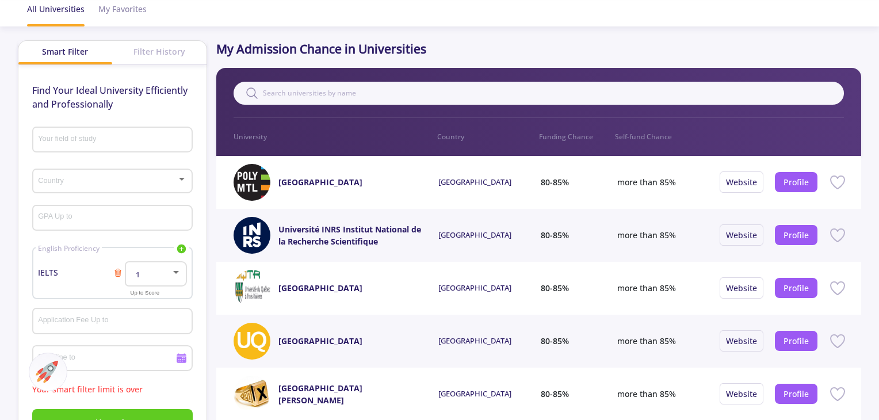
scroll to position [48, 0]
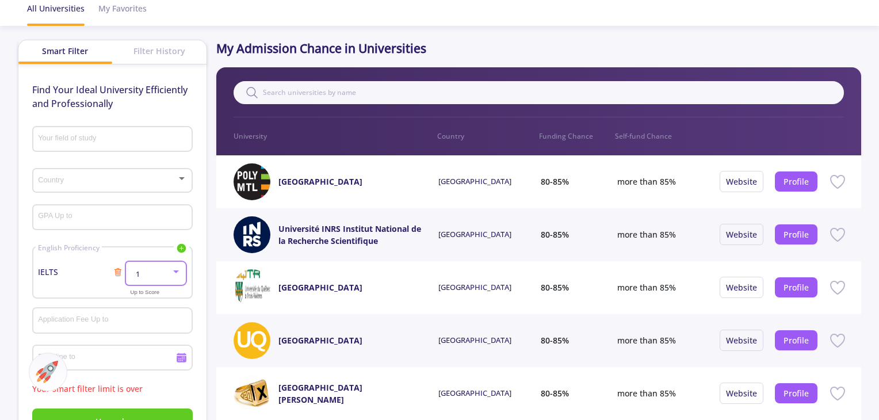
click at [177, 269] on div at bounding box center [176, 271] width 10 height 9
